Goal: Task Accomplishment & Management: Manage account settings

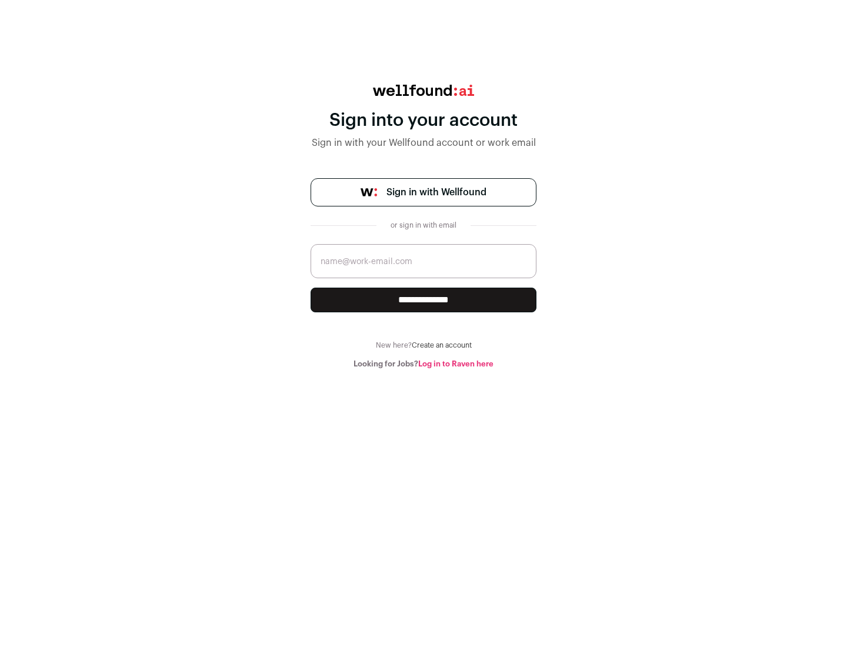
click at [436, 192] on span "Sign in with Wellfound" at bounding box center [436, 192] width 100 height 14
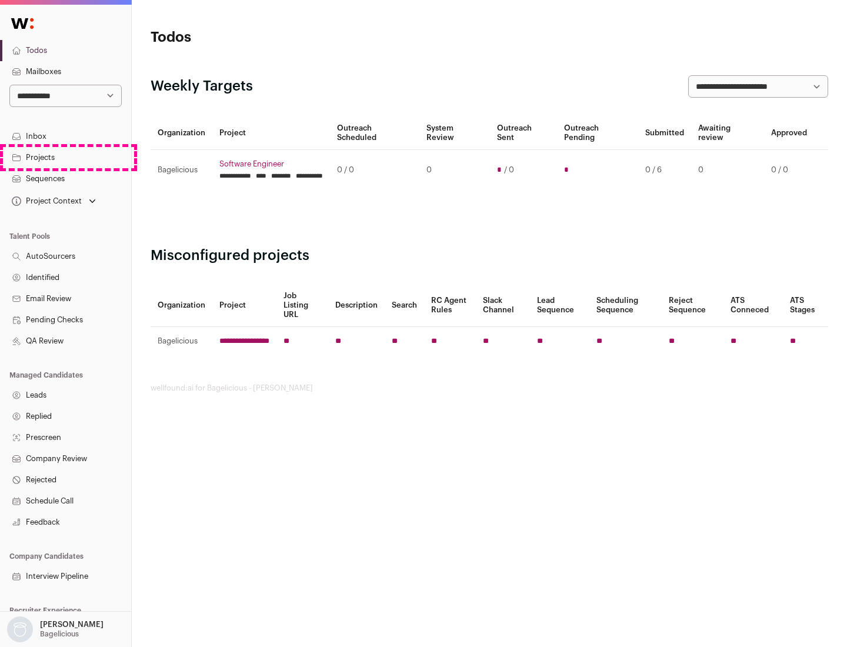
click at [65, 157] on link "Projects" at bounding box center [65, 157] width 131 height 21
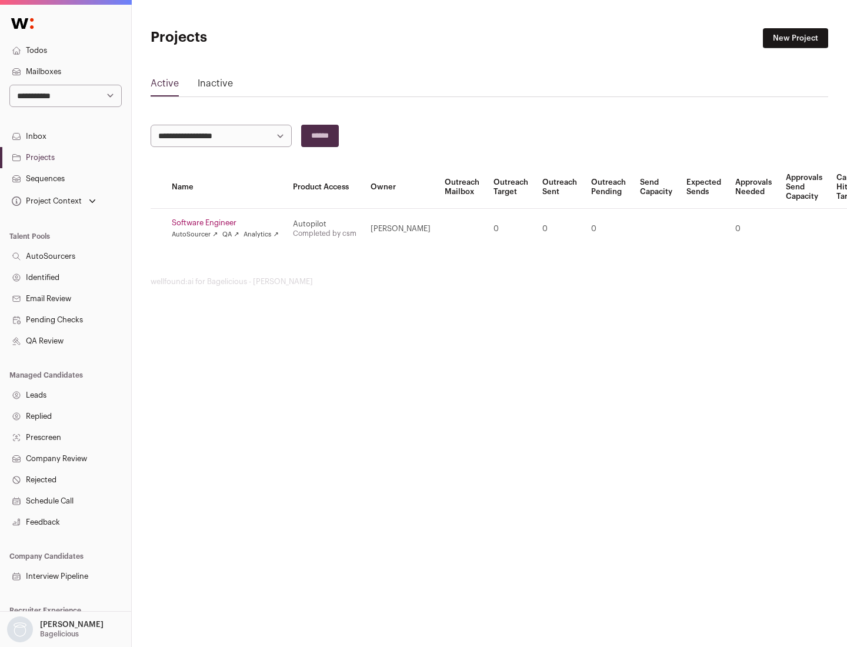
click at [229, 223] on link "Software Engineer" at bounding box center [225, 222] width 107 height 9
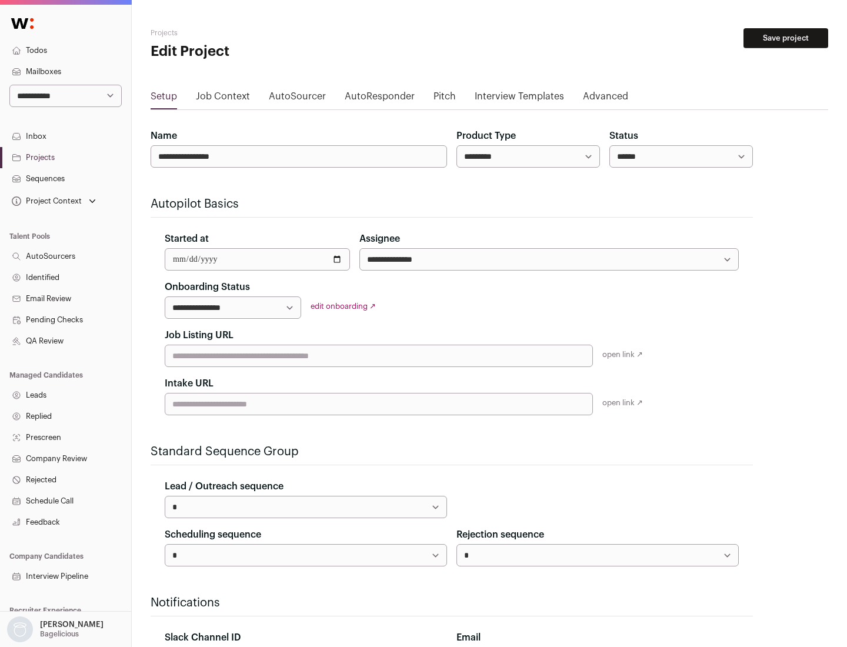
click at [786, 38] on button "Save project" at bounding box center [785, 38] width 85 height 20
